Goal: Submit feedback/report problem: Submit feedback/report problem

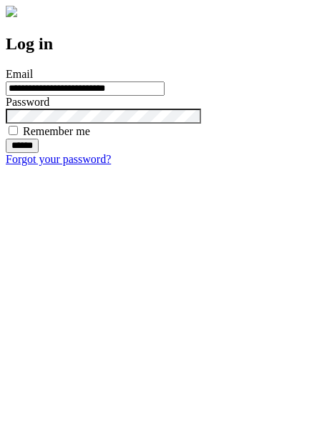
type input "**********"
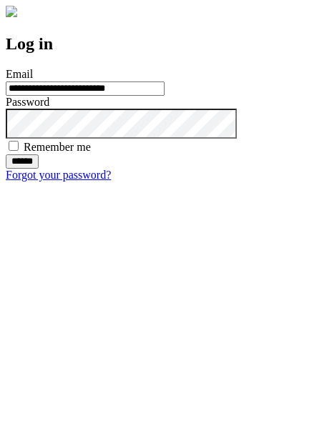
click at [39, 169] on input "******" at bounding box center [22, 162] width 33 height 14
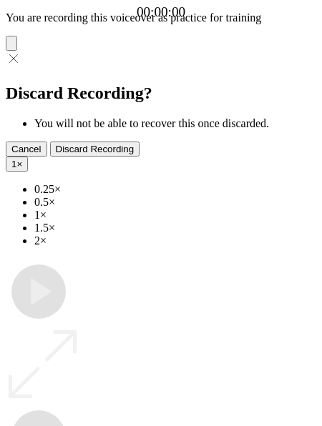
type input "**********"
